Goal: Task Accomplishment & Management: Manage account settings

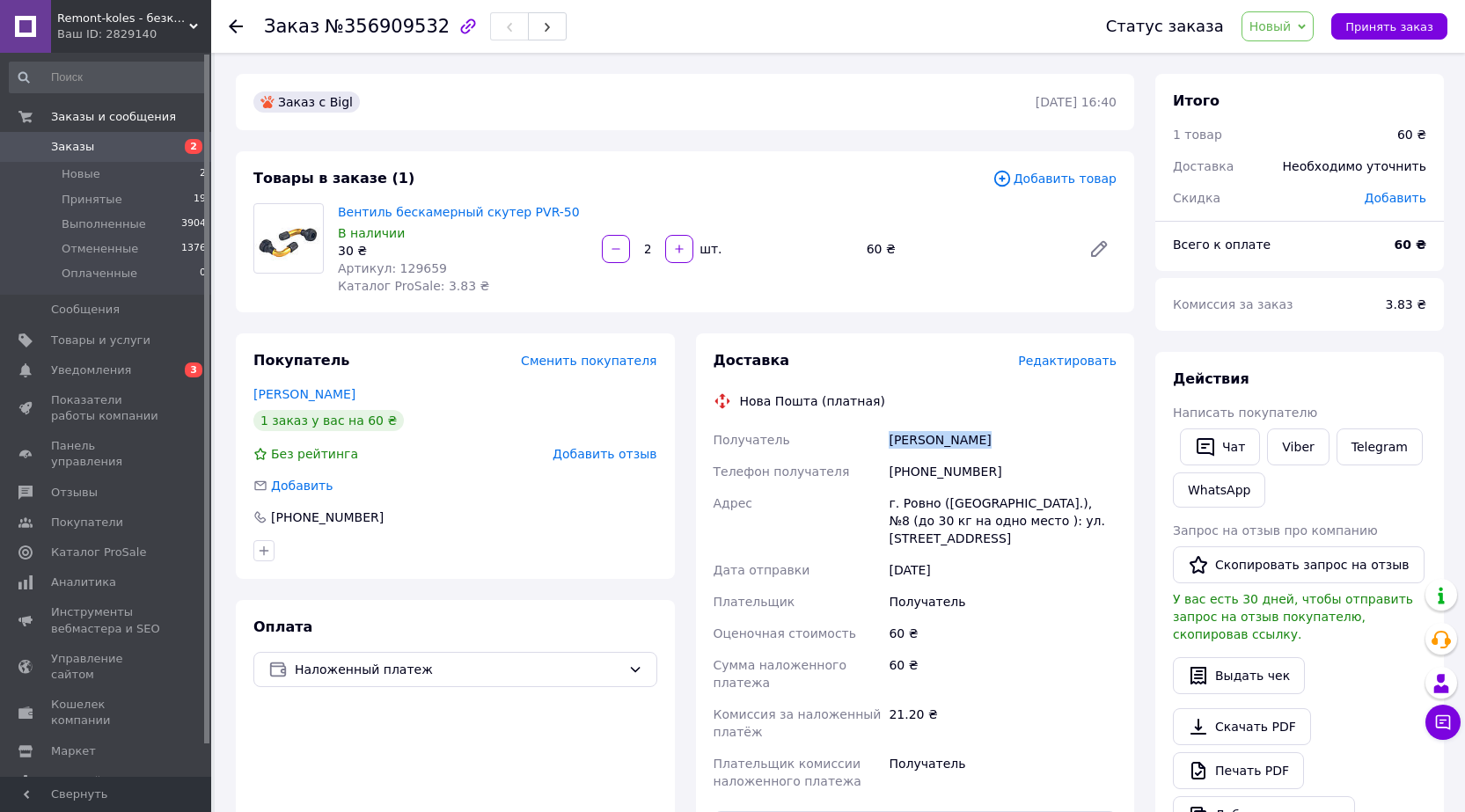
drag, startPoint x: 891, startPoint y: 441, endPoint x: 1032, endPoint y: 434, distance: 141.2
click at [1032, 434] on div "[PERSON_NAME]" at bounding box center [1002, 440] width 235 height 31
copy div "[PERSON_NAME]"
click at [286, 396] on link "[PERSON_NAME]" at bounding box center [304, 393] width 102 height 14
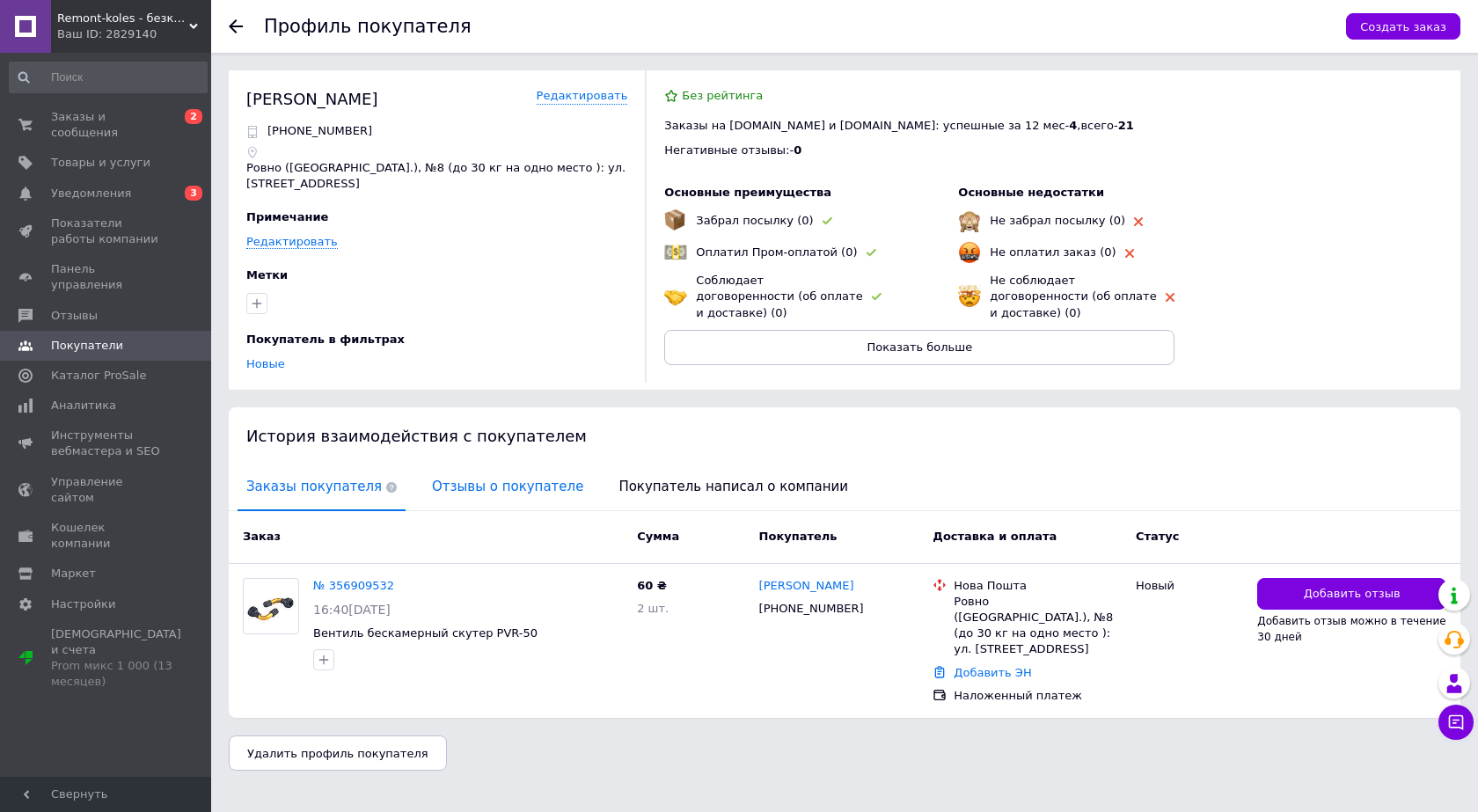
click at [488, 467] on span "Отзывы о покупателе" at bounding box center [507, 486] width 169 height 45
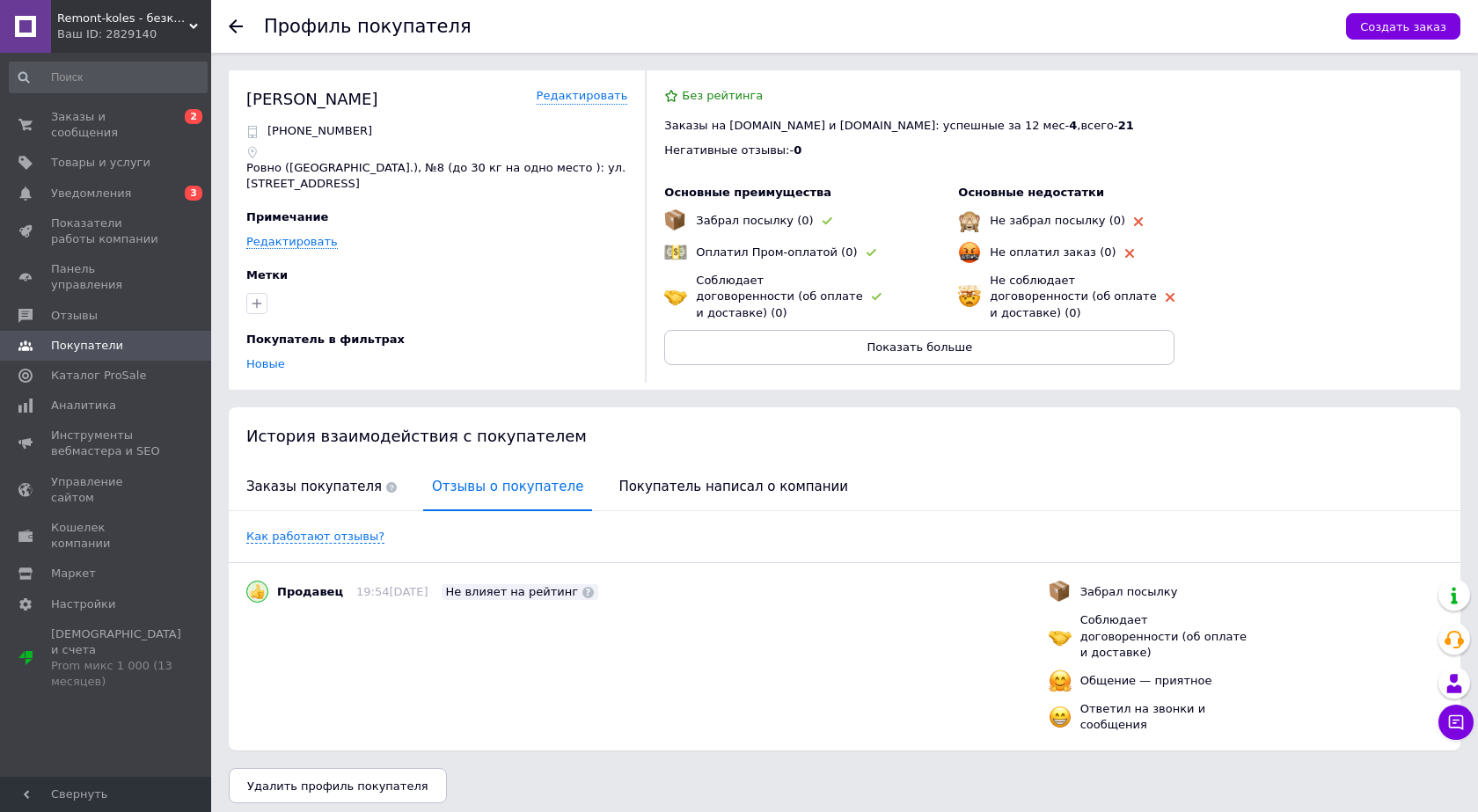
click at [238, 29] on icon at bounding box center [235, 26] width 14 height 14
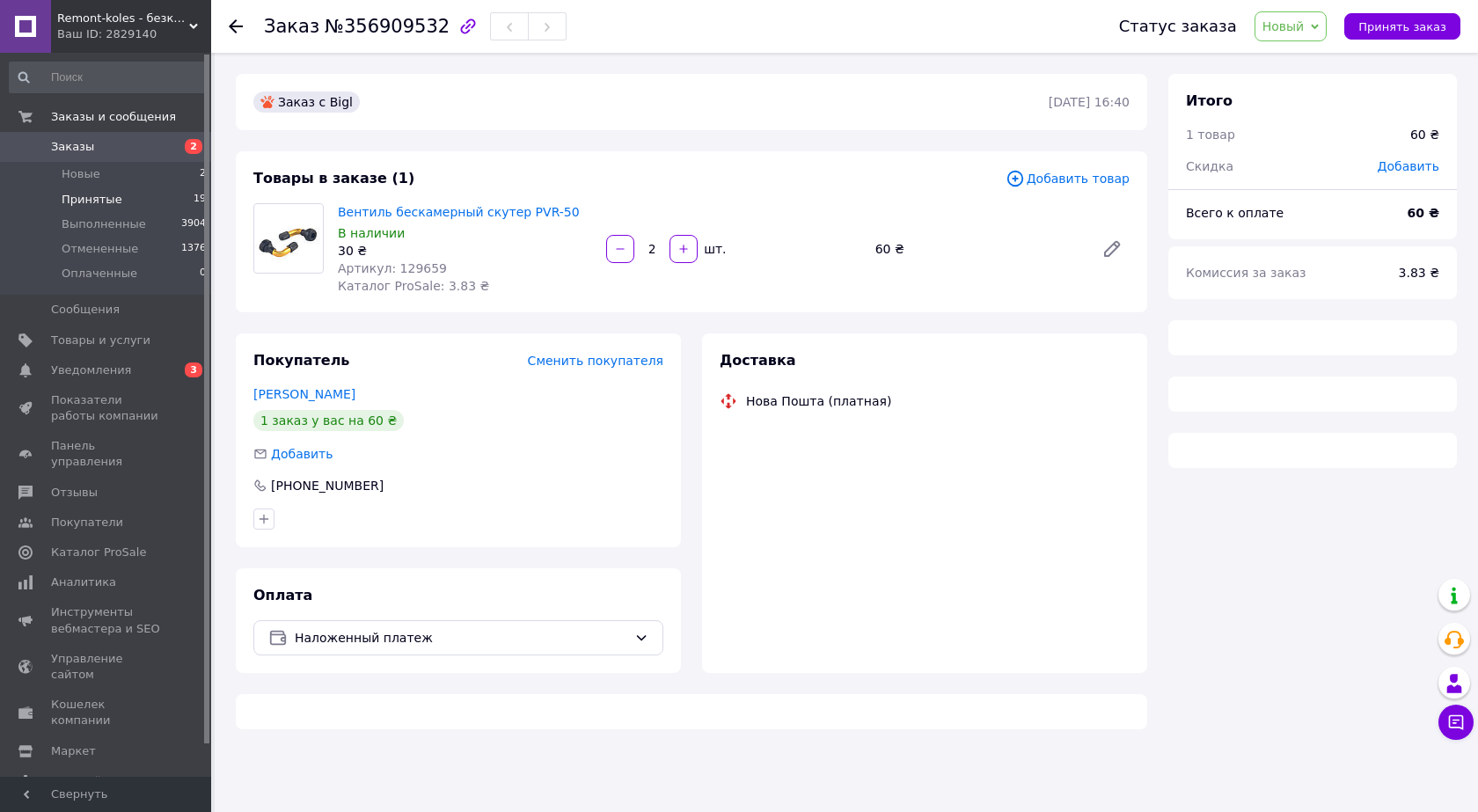
click at [92, 198] on span "Принятые" at bounding box center [92, 199] width 61 height 16
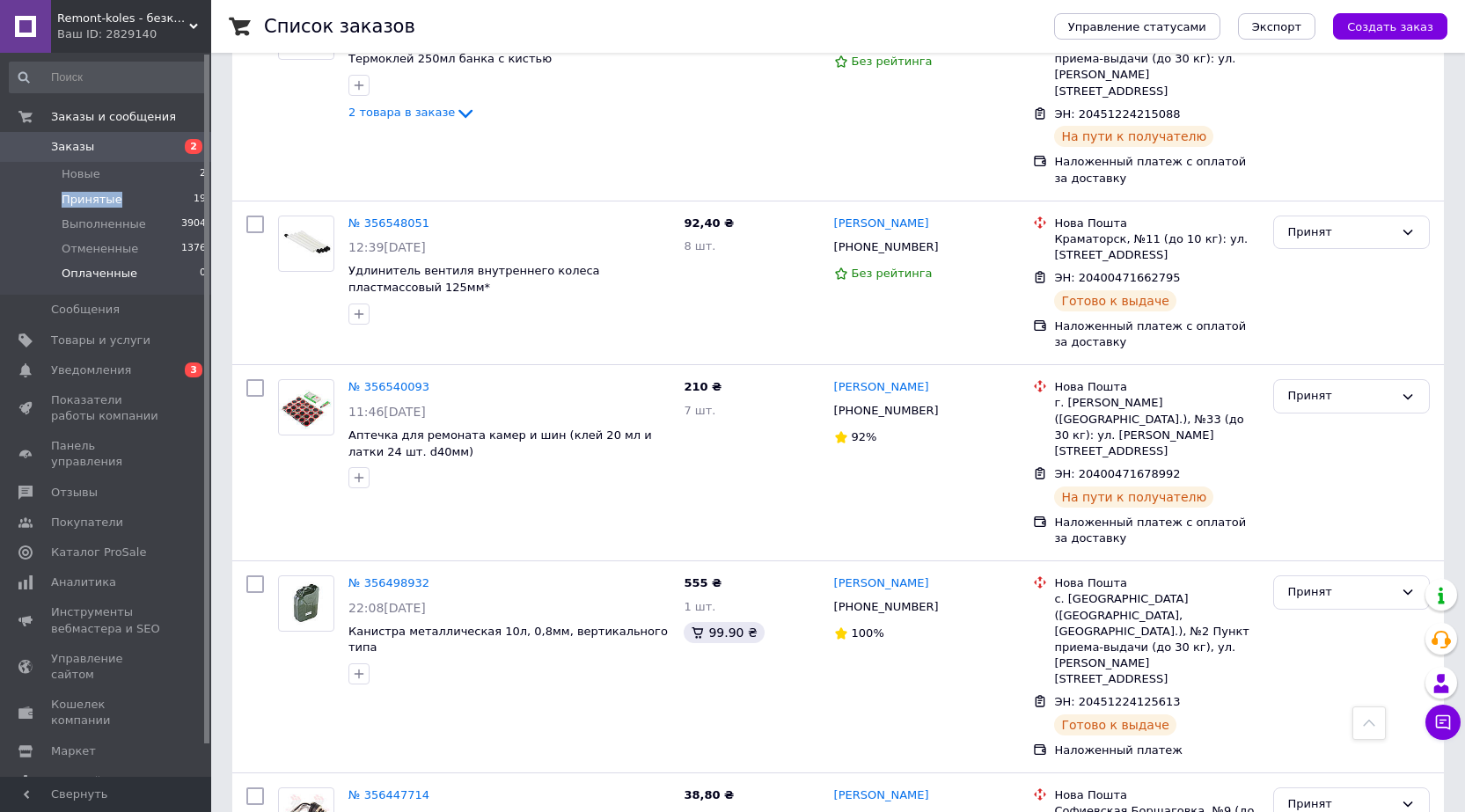
scroll to position [1935, 0]
click at [80, 171] on span "Новые" at bounding box center [81, 174] width 39 height 16
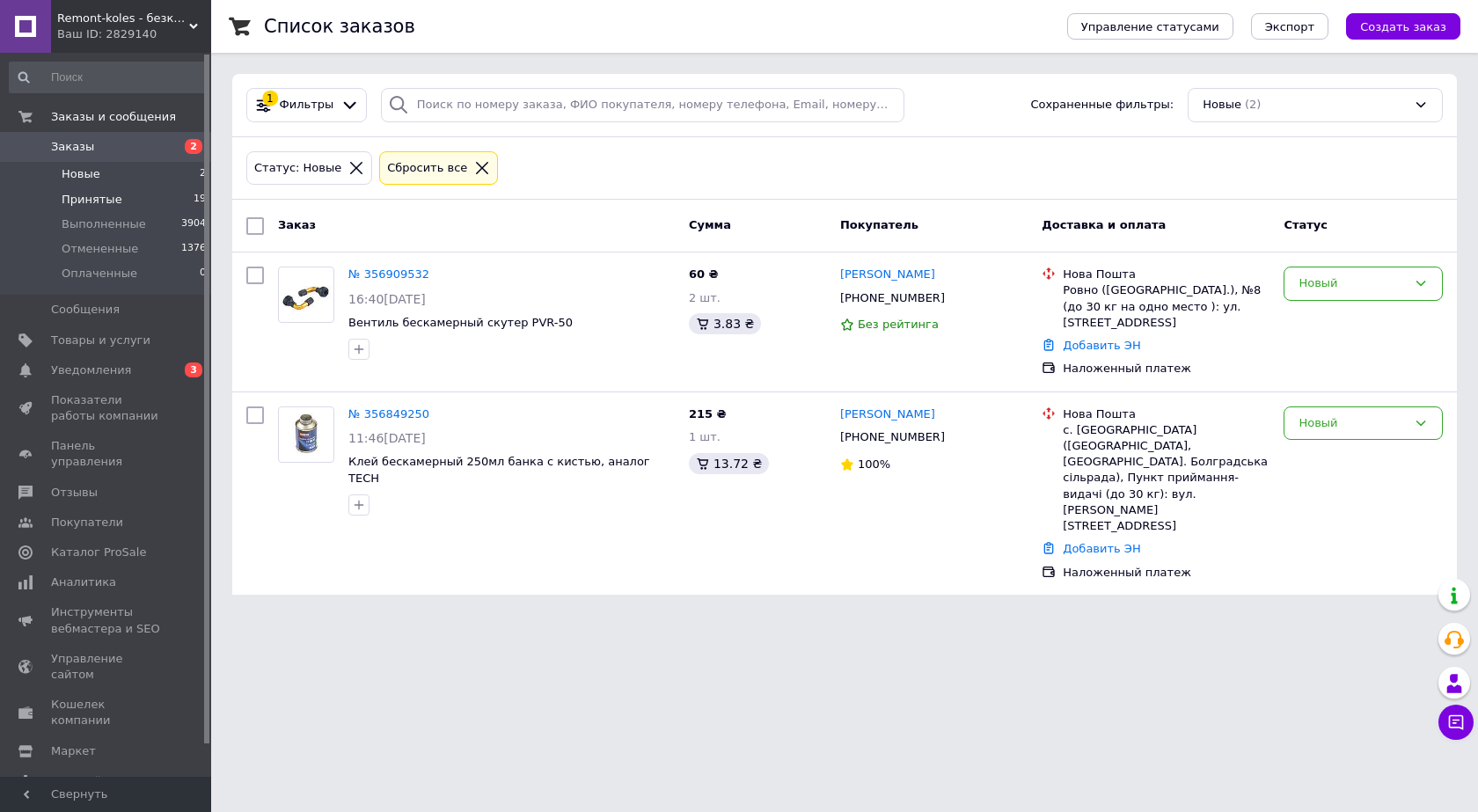
click at [78, 196] on span "Принятые" at bounding box center [92, 199] width 61 height 16
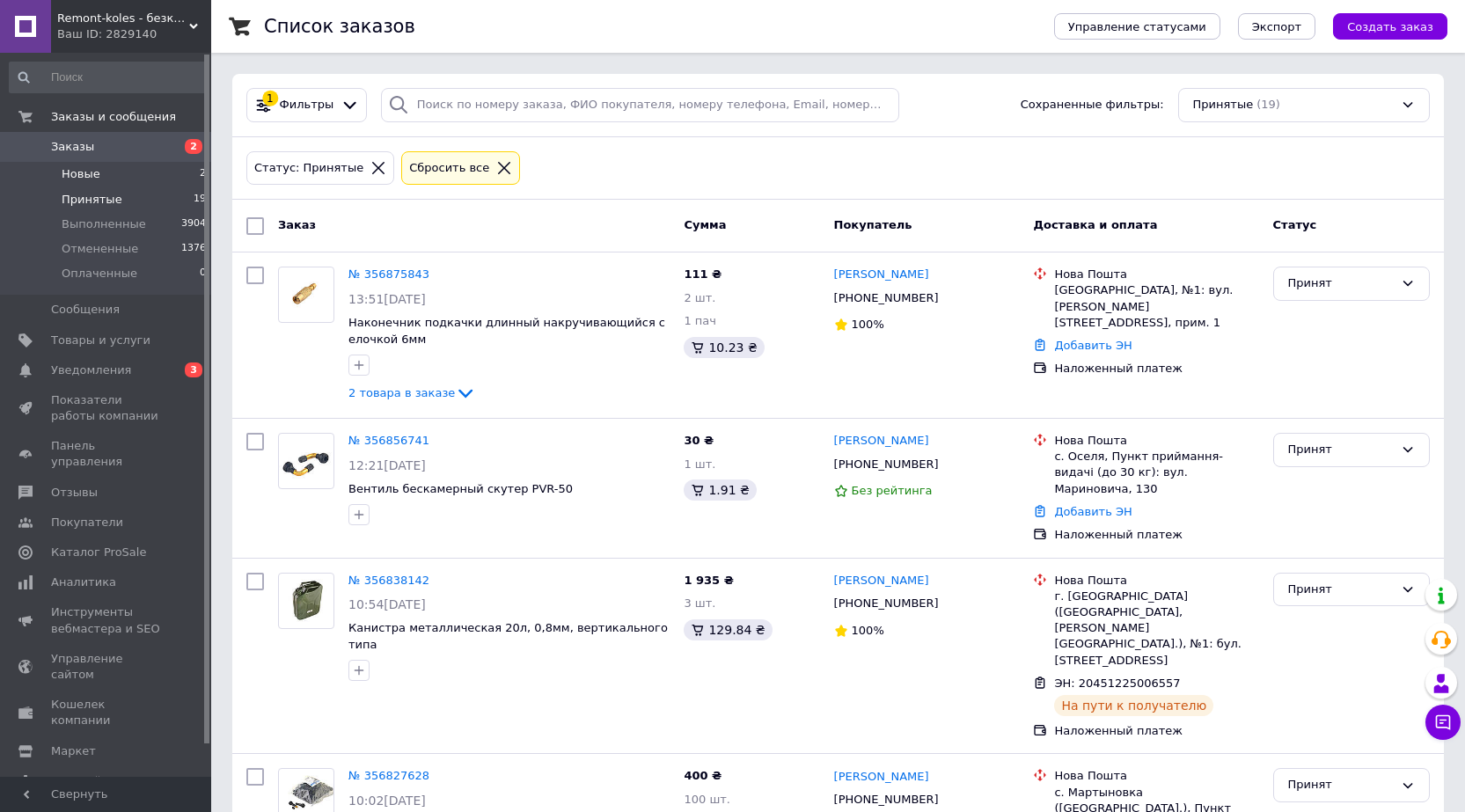
drag, startPoint x: 86, startPoint y: 171, endPoint x: 100, endPoint y: 184, distance: 19.1
click at [84, 172] on span "Новые" at bounding box center [81, 174] width 39 height 16
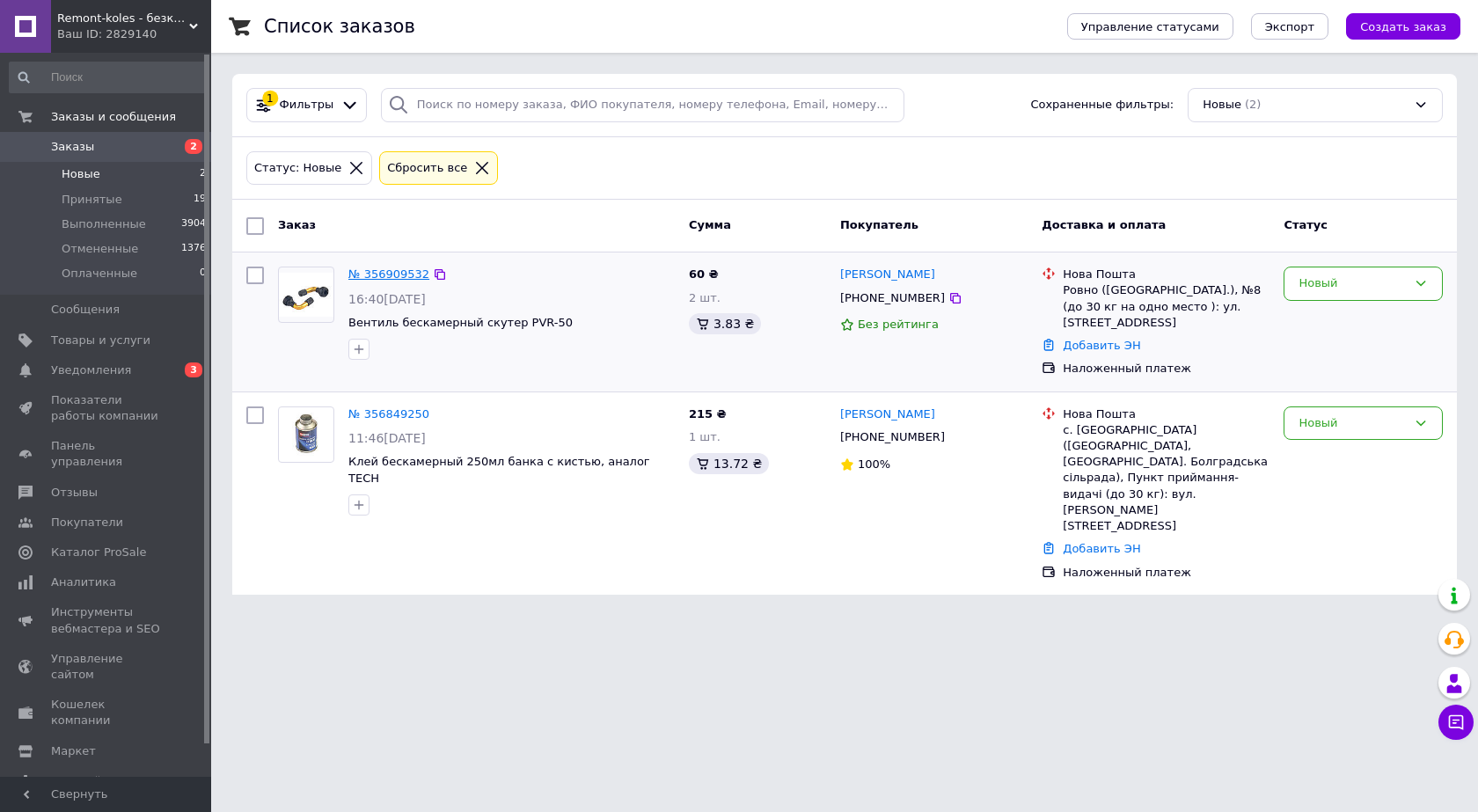
click at [378, 273] on link "№ 356909532" at bounding box center [389, 273] width 81 height 13
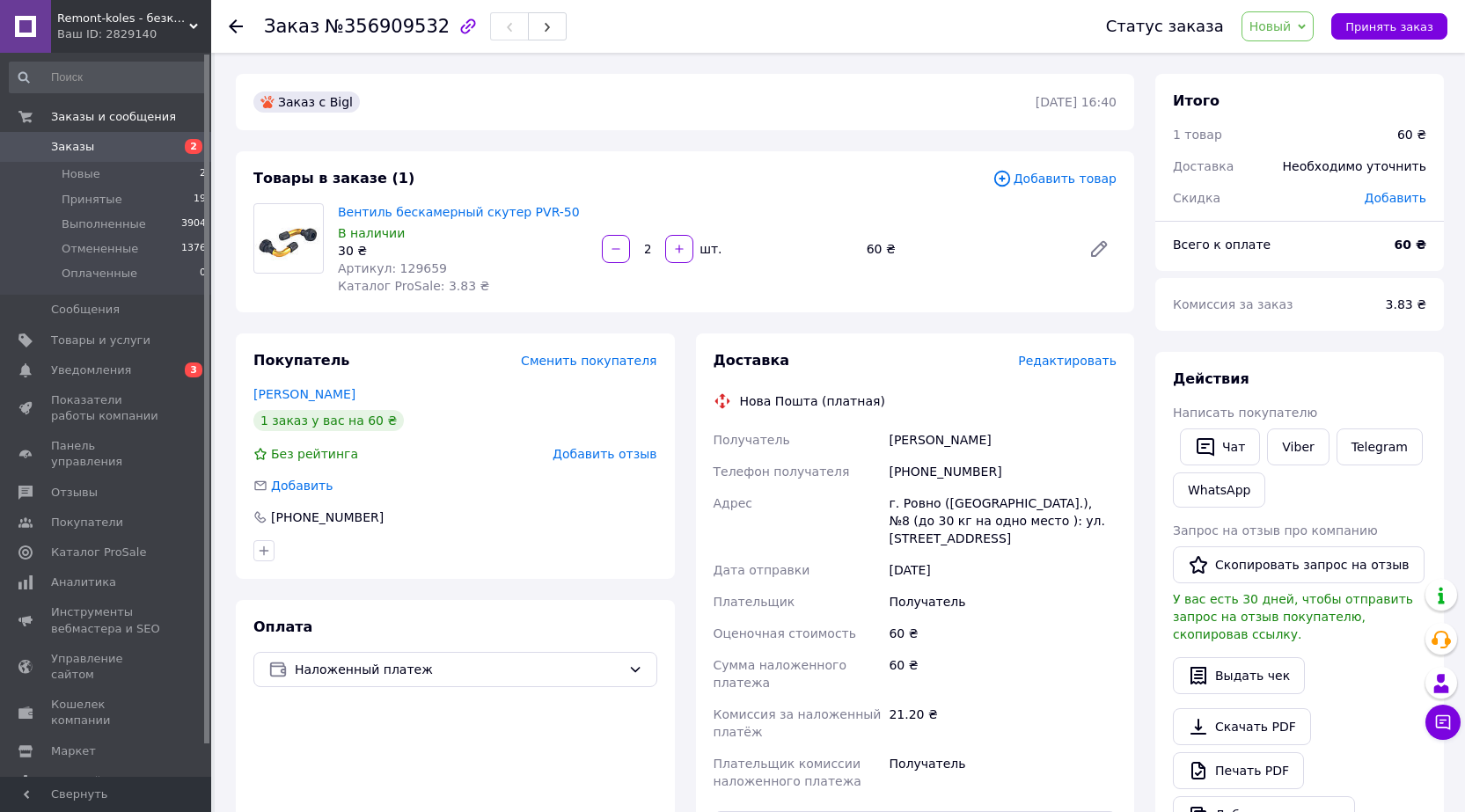
drag, startPoint x: 1318, startPoint y: 22, endPoint x: 1314, endPoint y: 61, distance: 39.2
click at [1314, 23] on div "Новый Принят Выполнен Отменен Оплаченный" at bounding box center [1277, 26] width 73 height 29
click at [1286, 60] on li "Принят" at bounding box center [1288, 62] width 93 height 27
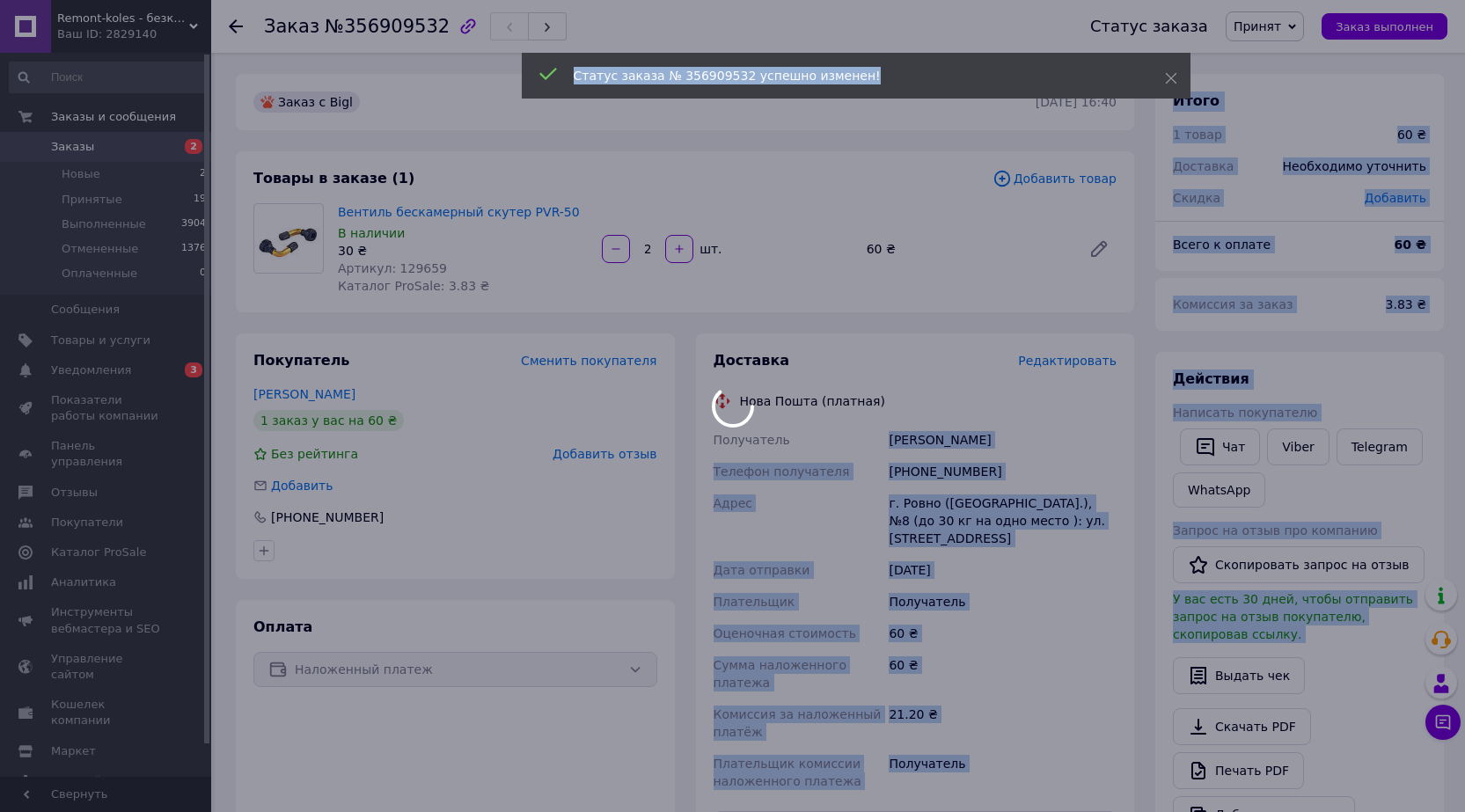
drag, startPoint x: 891, startPoint y: 440, endPoint x: 1081, endPoint y: 437, distance: 190.0
click at [1081, 437] on body "Remont-koles - безкомпромісне рішення для ремонту коліс Ваш ID: 2829140 Сайт Re…" at bounding box center [732, 648] width 1465 height 1297
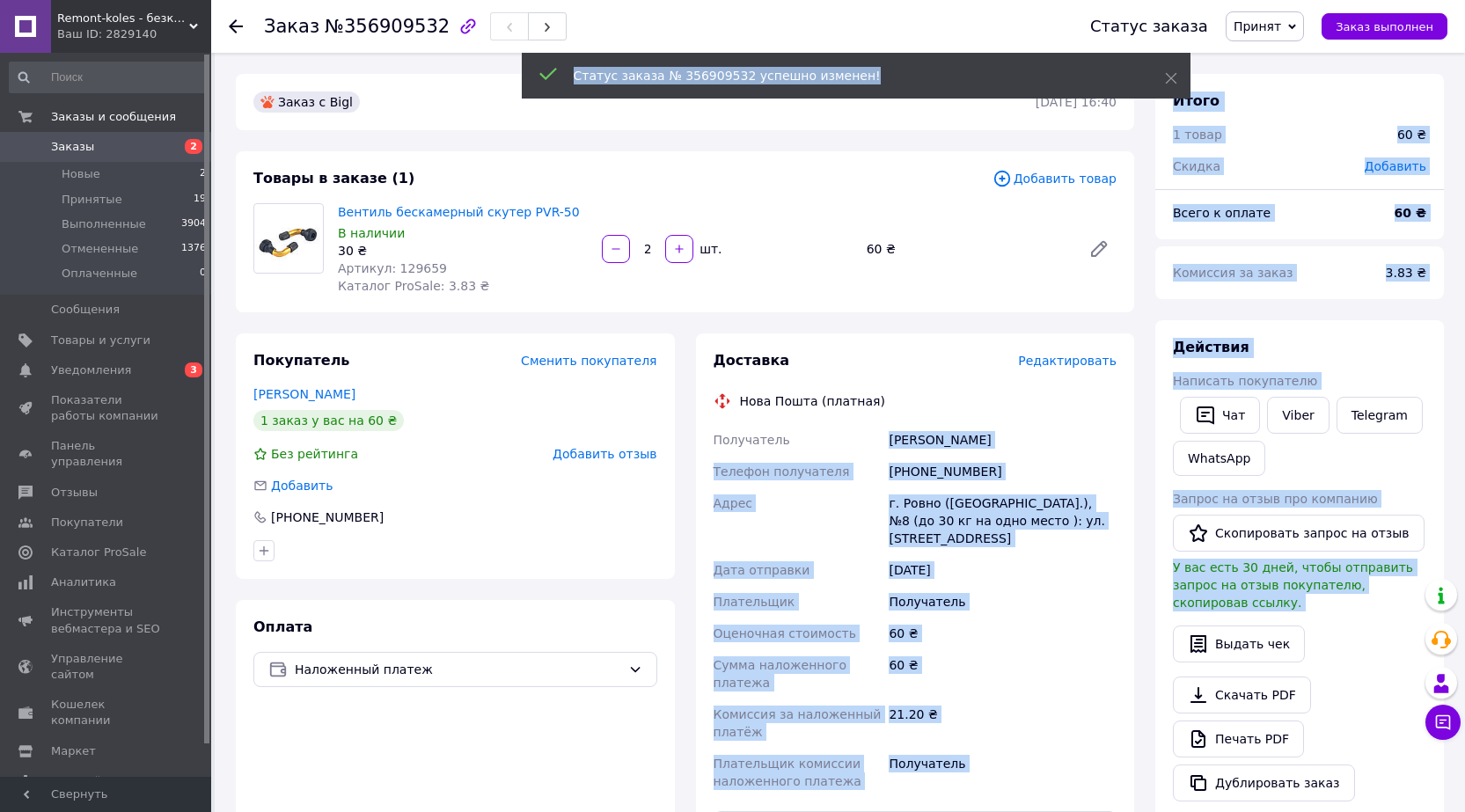
click at [1041, 699] on div "21.20 ₴" at bounding box center [1002, 724] width 235 height 50
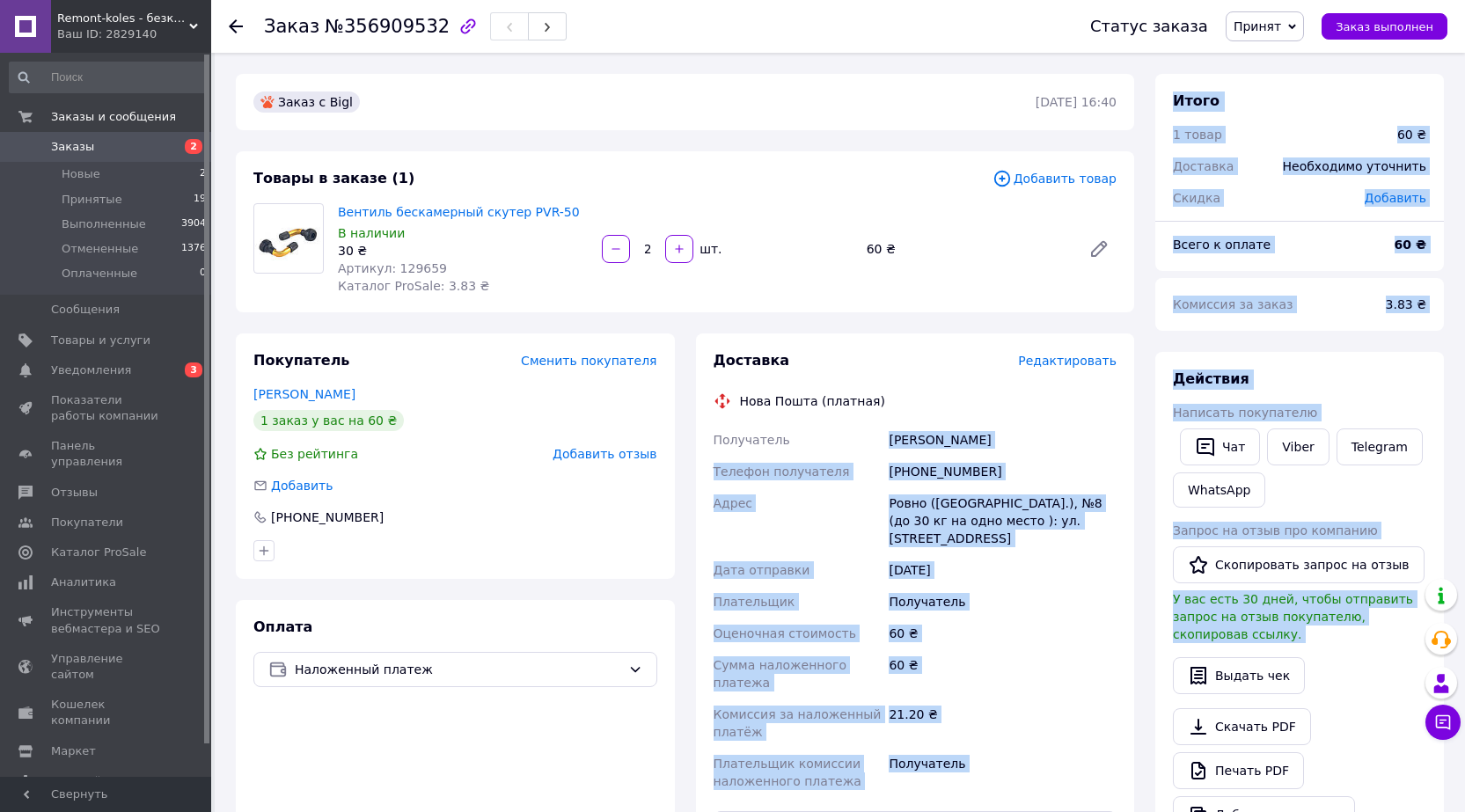
click at [1075, 649] on div "60 ₴" at bounding box center [1002, 674] width 235 height 50
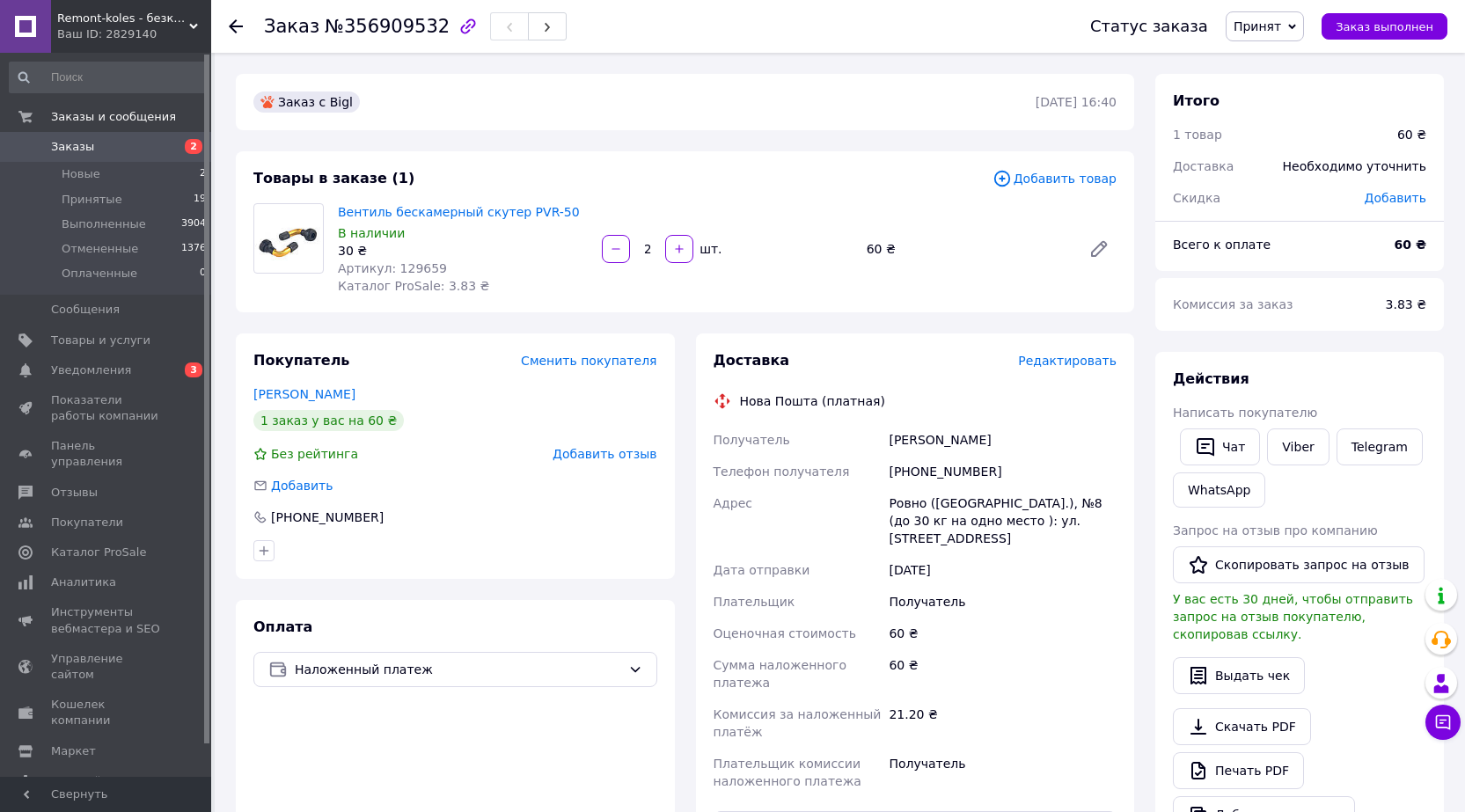
click at [232, 22] on icon at bounding box center [235, 26] width 14 height 14
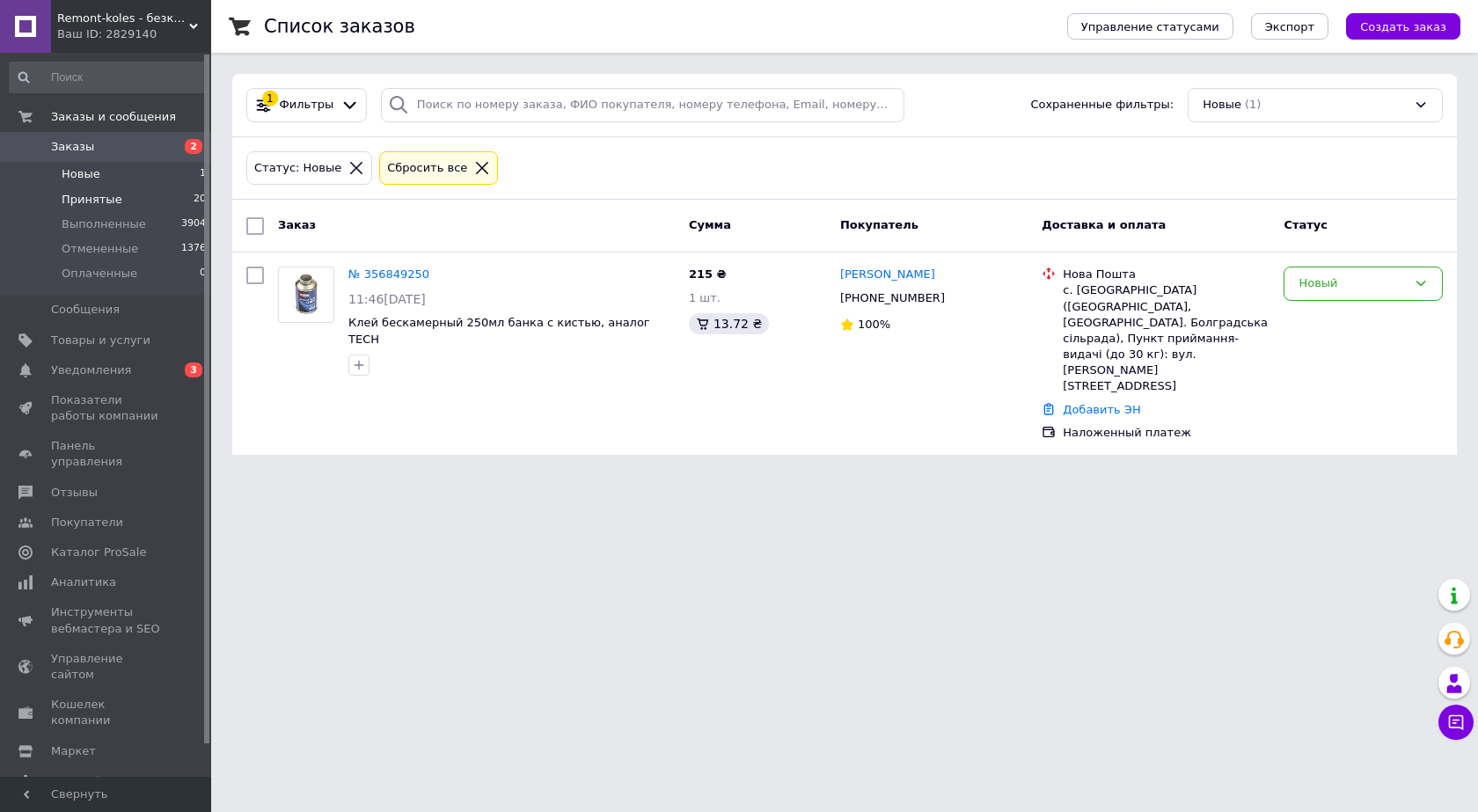
click at [75, 188] on li "Принятые 20" at bounding box center [108, 200] width 216 height 25
